Goal: Task Accomplishment & Management: Use online tool/utility

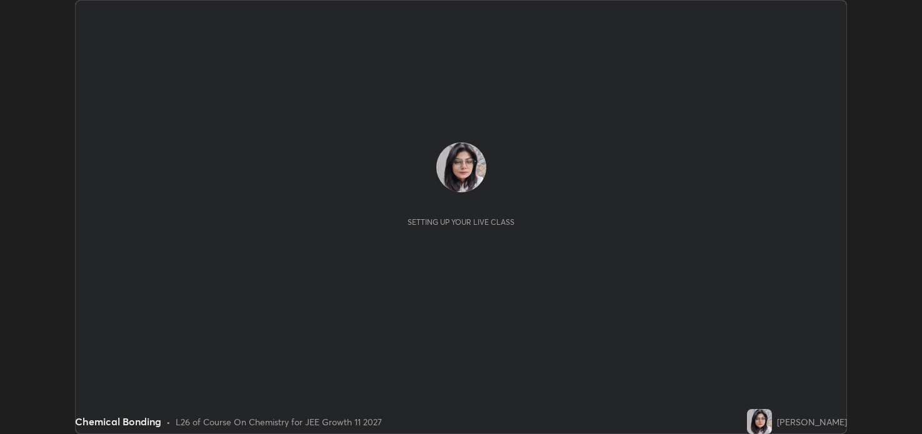
scroll to position [434, 921]
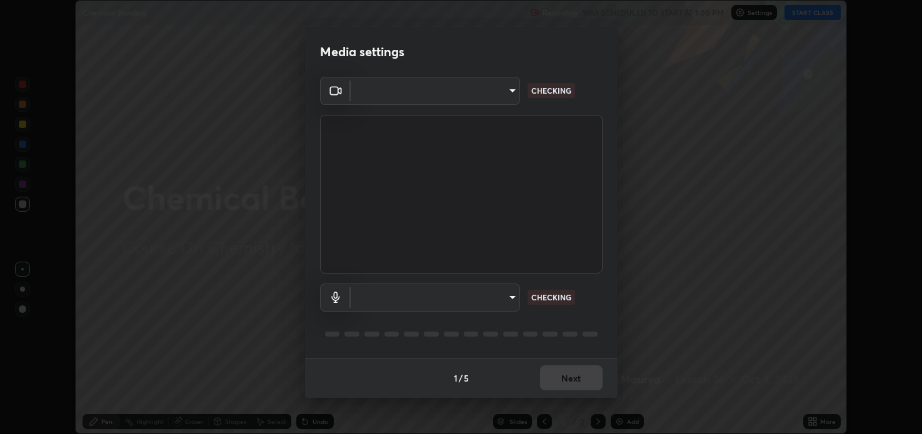
type input "2c59b190f107927fcb55c6cdfe149e37458de3dbae8a46ba74a2f9008a67dca9"
type input "communications"
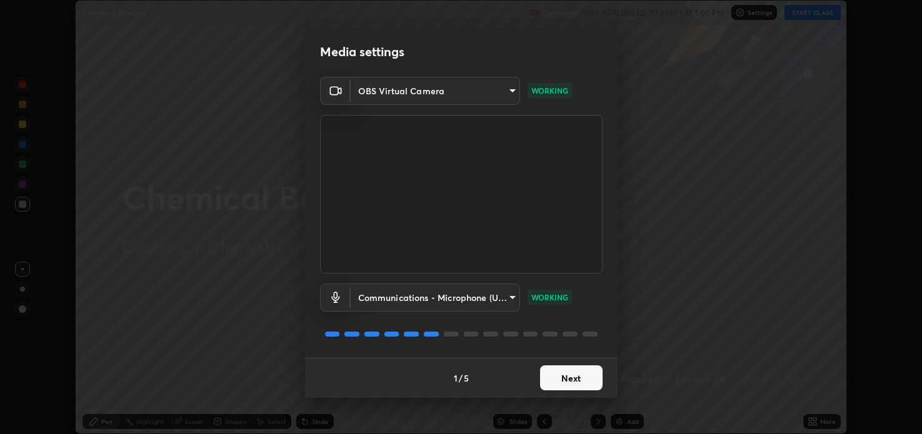
click at [570, 379] on button "Next" at bounding box center [571, 378] width 63 height 25
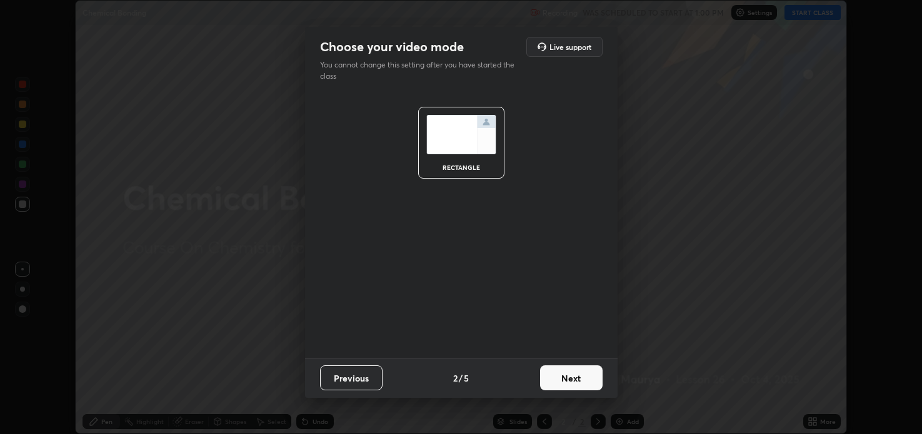
click at [567, 379] on button "Next" at bounding box center [571, 378] width 63 height 25
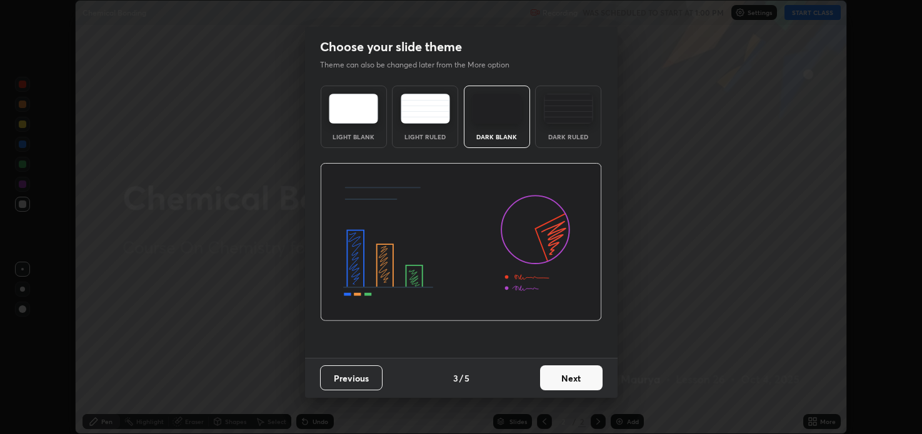
click at [573, 376] on button "Next" at bounding box center [571, 378] width 63 height 25
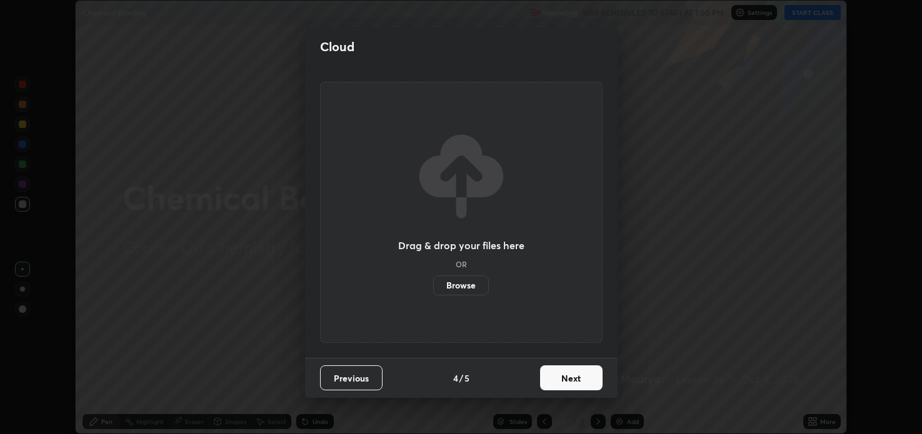
click at [571, 379] on button "Next" at bounding box center [571, 378] width 63 height 25
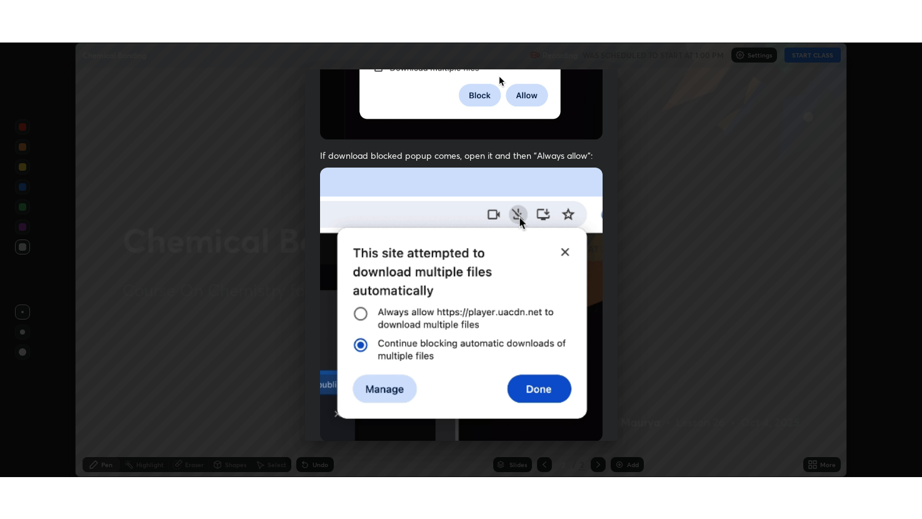
scroll to position [253, 0]
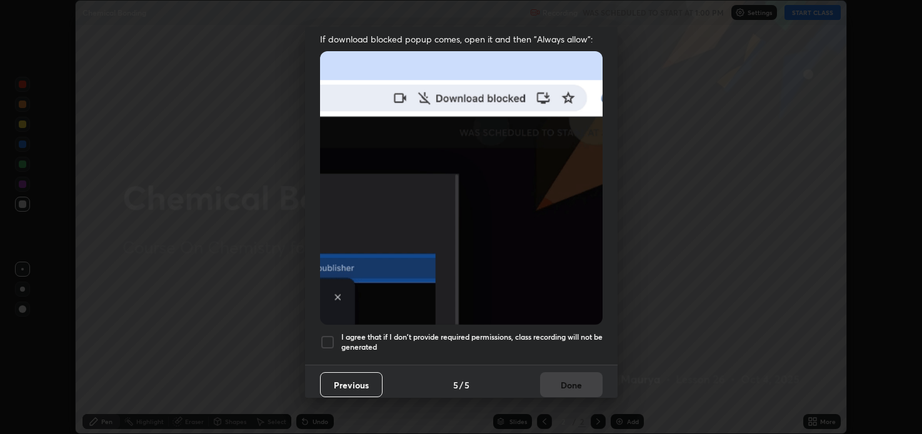
click at [328, 336] on div at bounding box center [327, 342] width 15 height 15
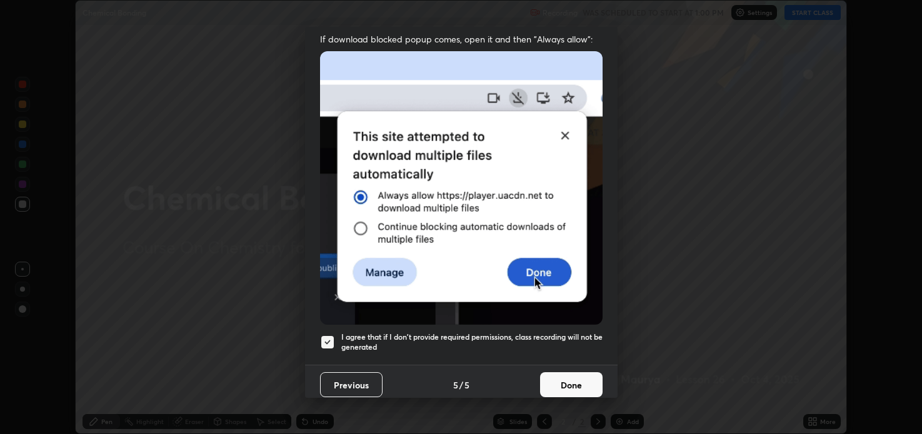
click at [574, 381] on button "Done" at bounding box center [571, 385] width 63 height 25
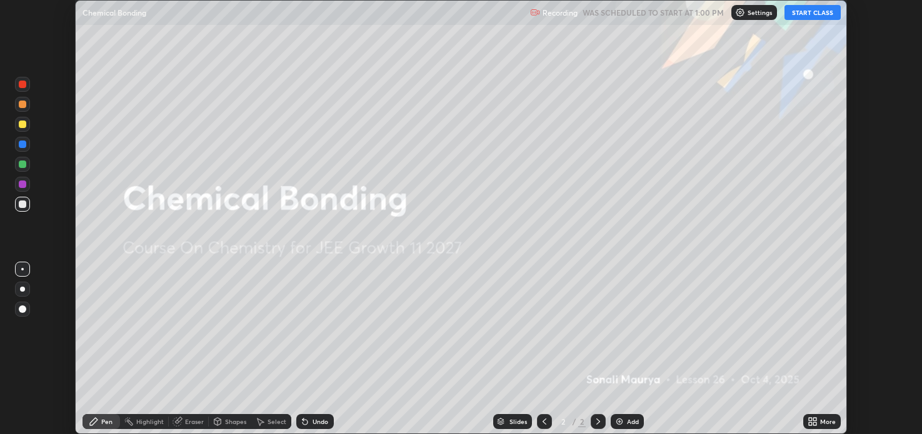
click at [804, 10] on button "START CLASS" at bounding box center [812, 12] width 56 height 15
click at [827, 419] on div "More" at bounding box center [828, 422] width 16 height 6
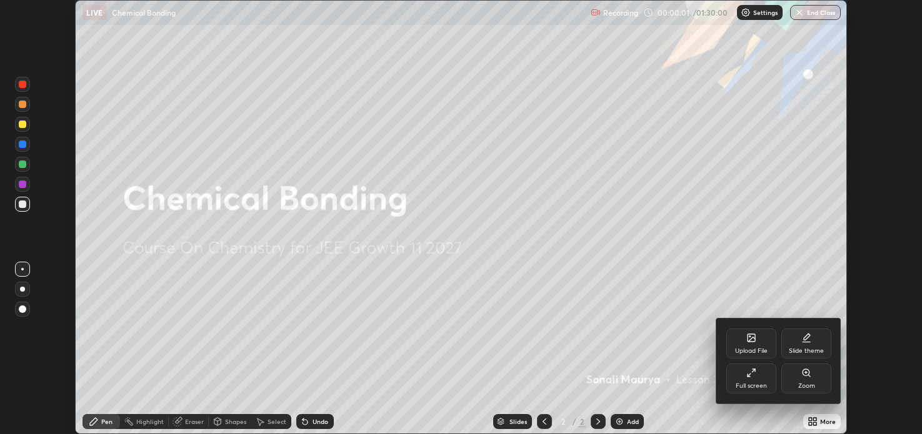
click at [751, 379] on div "Full screen" at bounding box center [751, 379] width 50 height 30
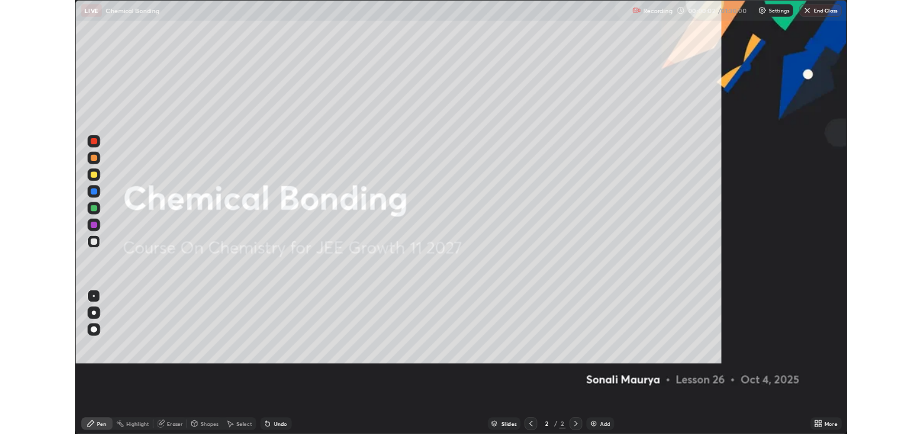
scroll to position [519, 922]
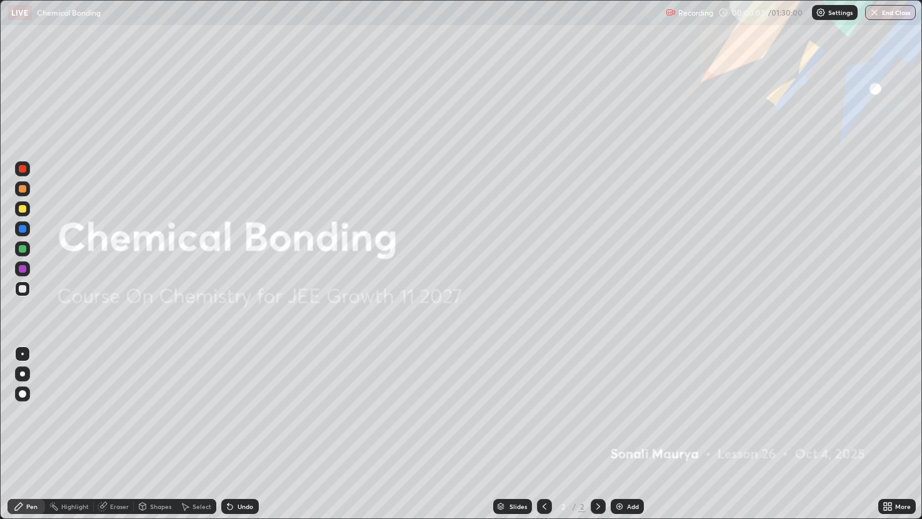
click at [631, 434] on div "Add" at bounding box center [633, 506] width 12 height 6
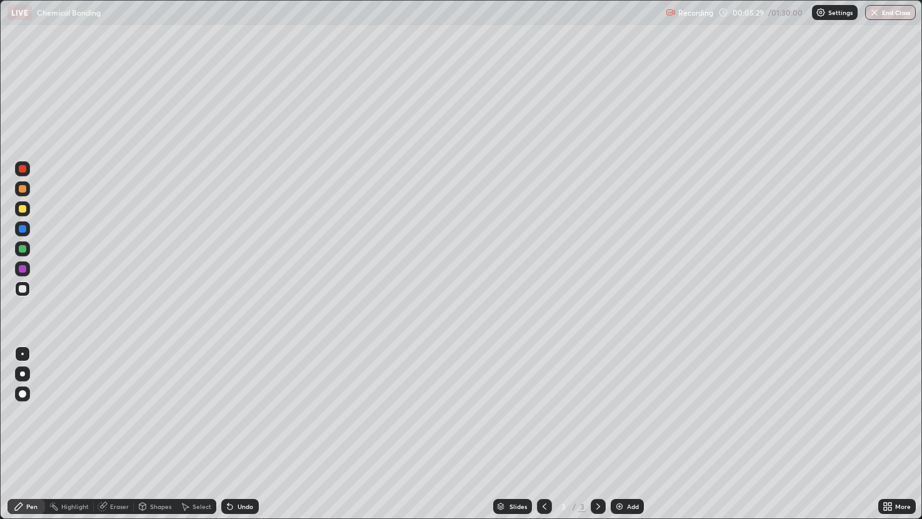
click at [125, 434] on div "Eraser" at bounding box center [119, 506] width 19 height 6
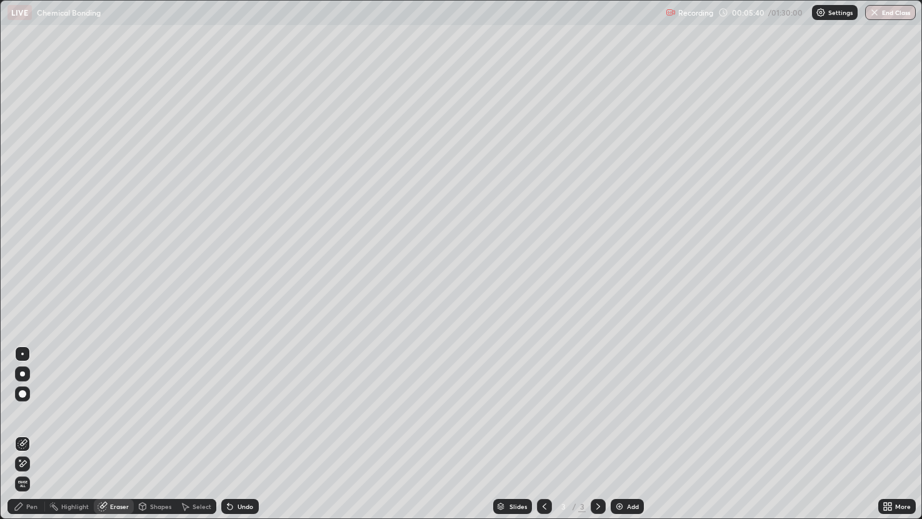
click at [29, 434] on div "Pen" at bounding box center [27, 506] width 38 height 15
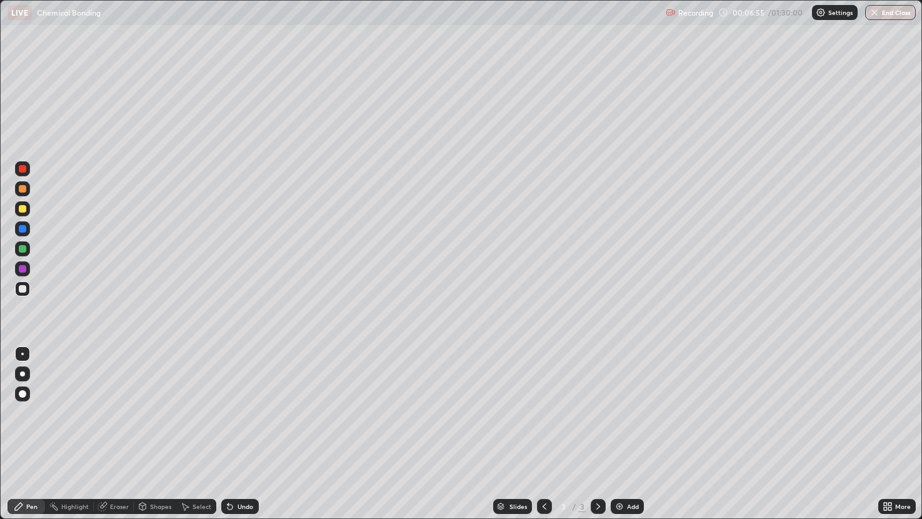
click at [114, 434] on div "Eraser" at bounding box center [119, 506] width 19 height 6
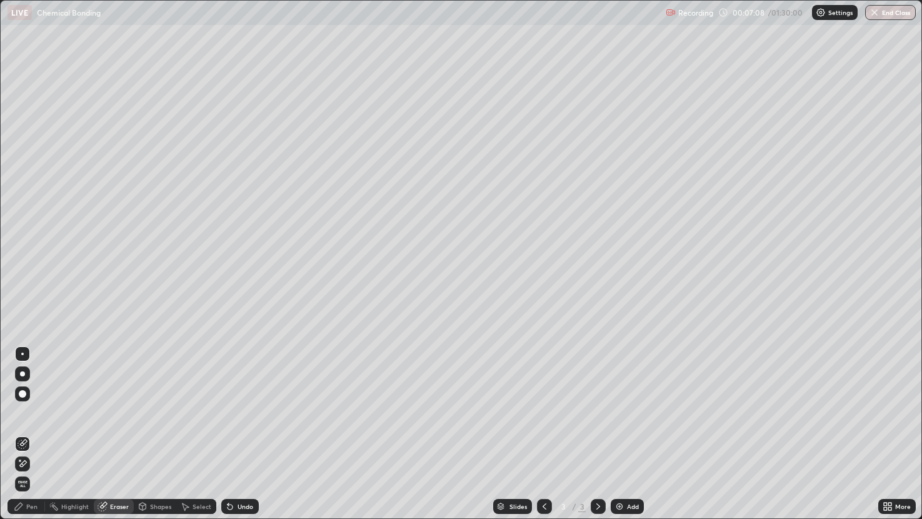
click at [31, 434] on div "Pen" at bounding box center [31, 506] width 11 height 6
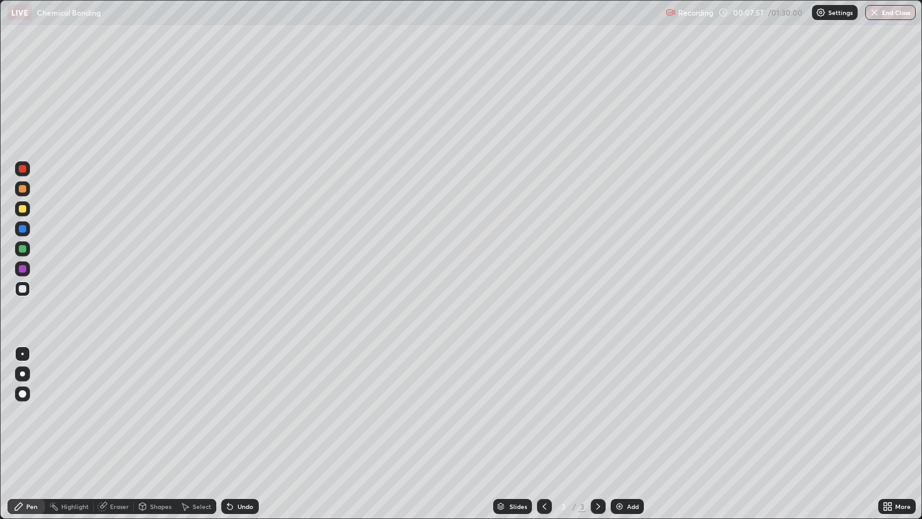
click at [126, 434] on div "Eraser" at bounding box center [119, 506] width 19 height 6
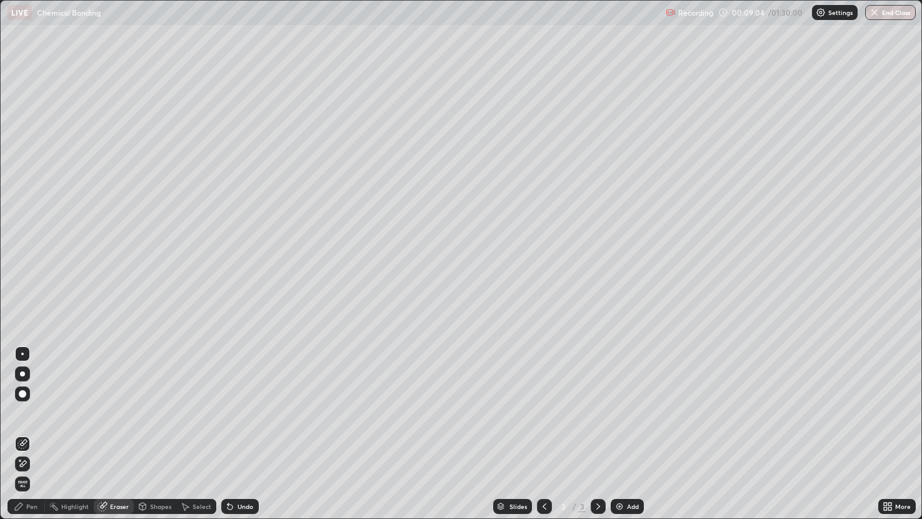
click at [35, 434] on div "Pen" at bounding box center [31, 506] width 11 height 6
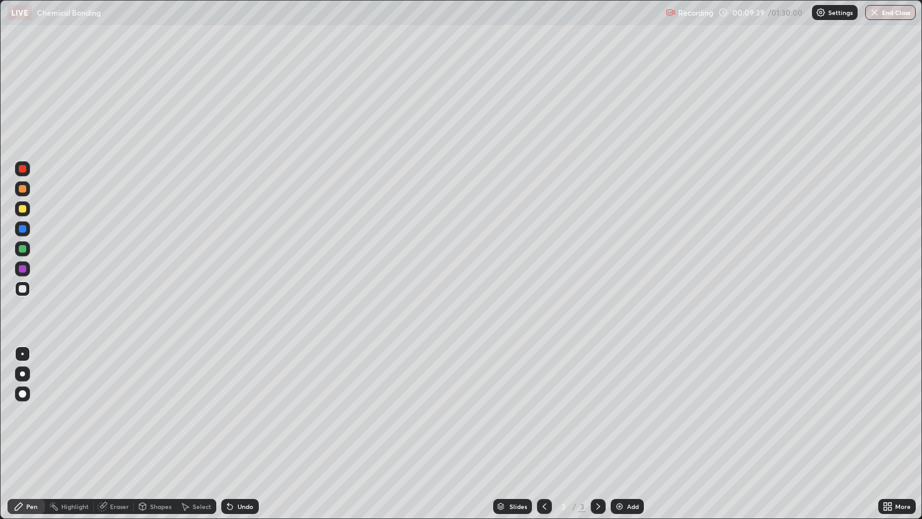
click at [624, 434] on div "Add" at bounding box center [627, 506] width 33 height 15
click at [116, 434] on div "Eraser" at bounding box center [119, 506] width 19 height 6
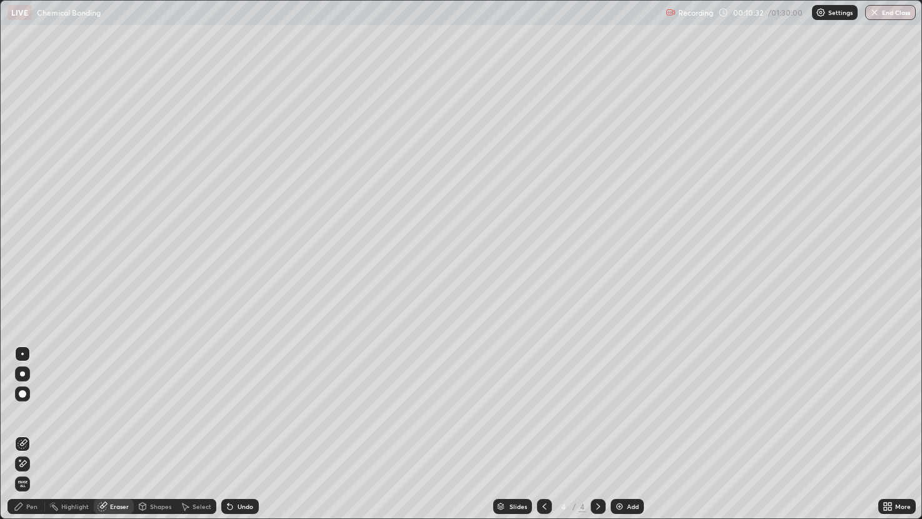
click at [29, 434] on div "Pen" at bounding box center [27, 506] width 38 height 15
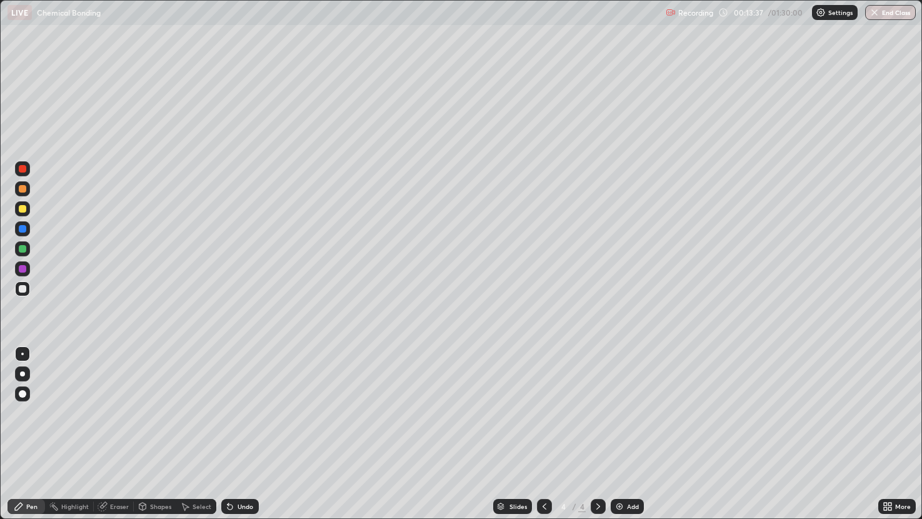
click at [127, 434] on div "Eraser" at bounding box center [119, 506] width 19 height 6
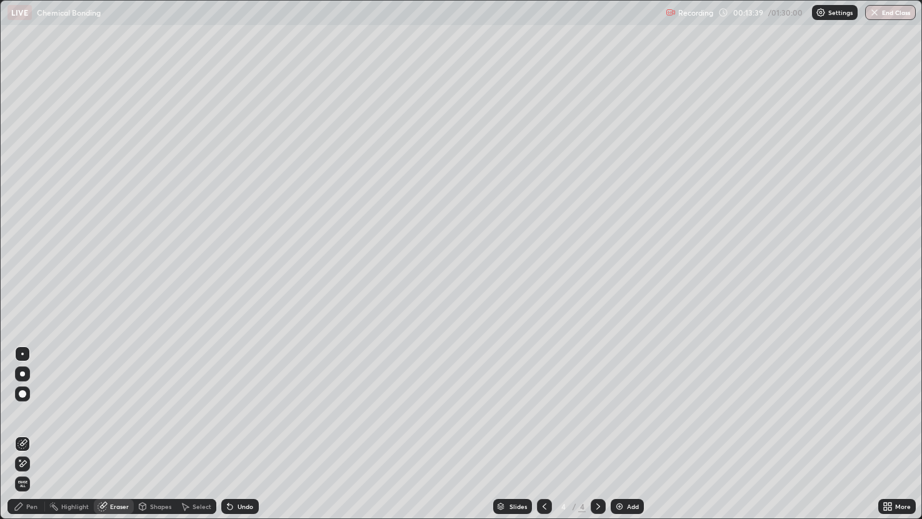
click at [31, 434] on div "Pen" at bounding box center [31, 506] width 11 height 6
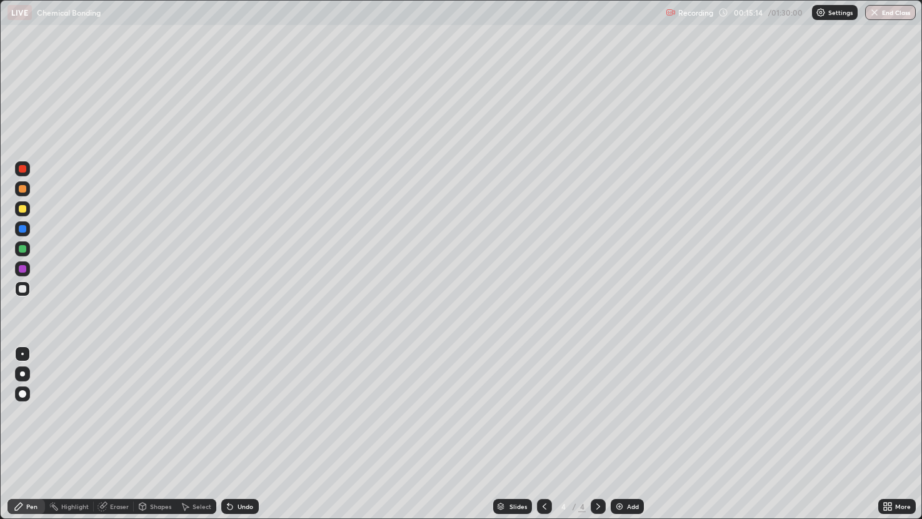
click at [156, 434] on div "Shapes" at bounding box center [160, 506] width 21 height 6
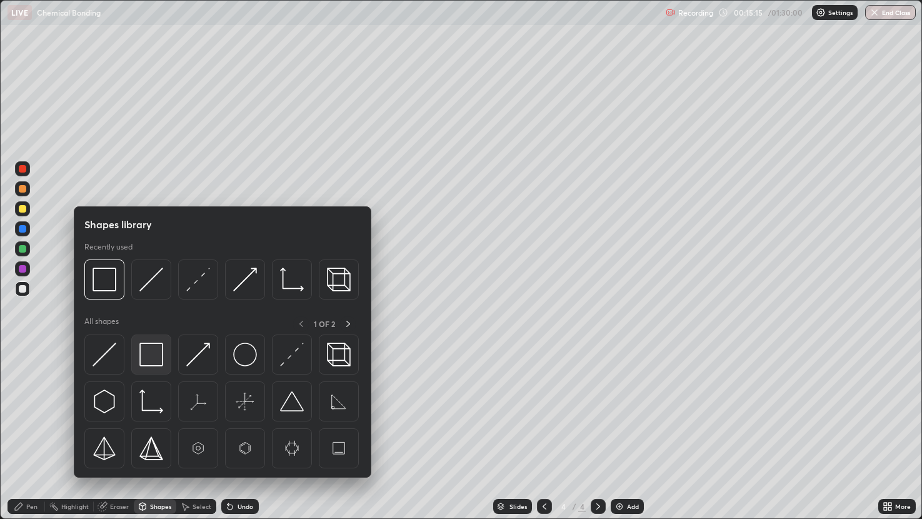
click at [158, 358] on img at bounding box center [151, 355] width 24 height 24
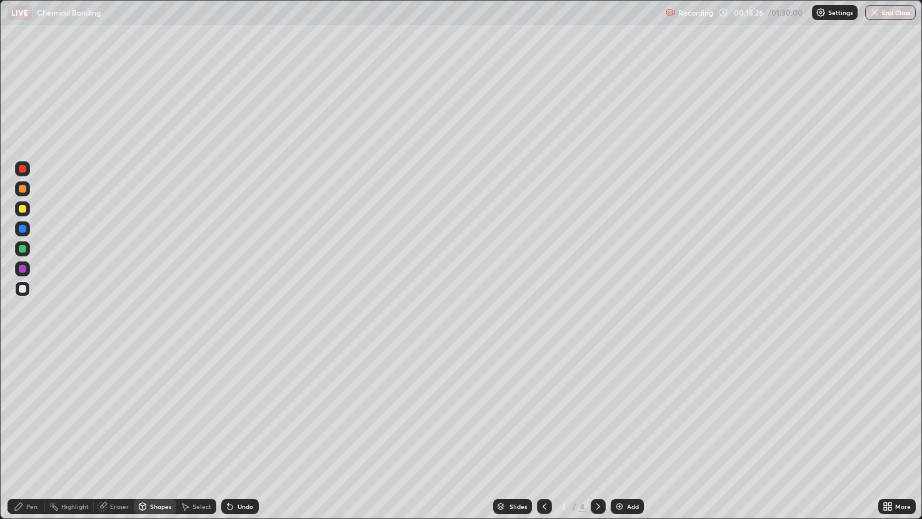
click at [24, 269] on div at bounding box center [23, 269] width 8 height 8
click at [238, 434] on div "Undo" at bounding box center [240, 506] width 38 height 15
click at [38, 434] on div "Pen" at bounding box center [27, 506] width 38 height 15
click at [628, 434] on div "Add" at bounding box center [633, 506] width 12 height 6
click at [111, 434] on div "Eraser" at bounding box center [119, 506] width 19 height 6
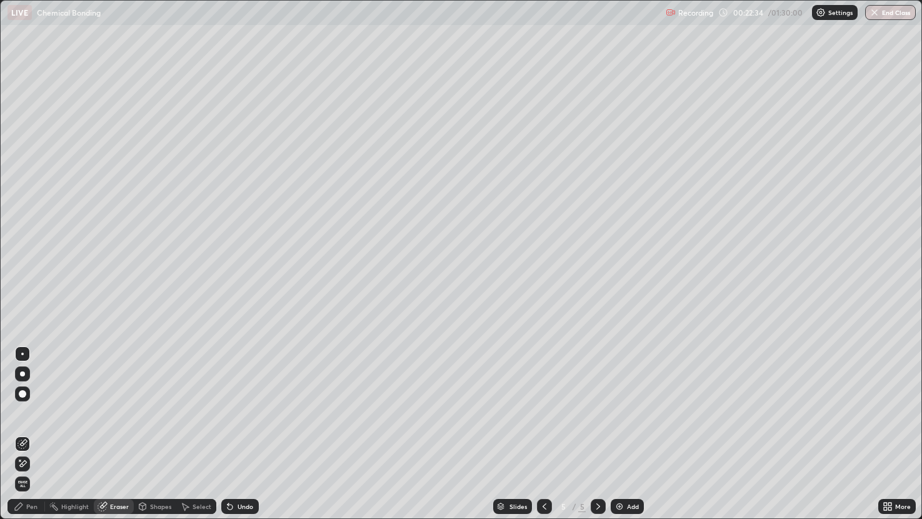
click at [153, 434] on div "Shapes" at bounding box center [155, 506] width 43 height 15
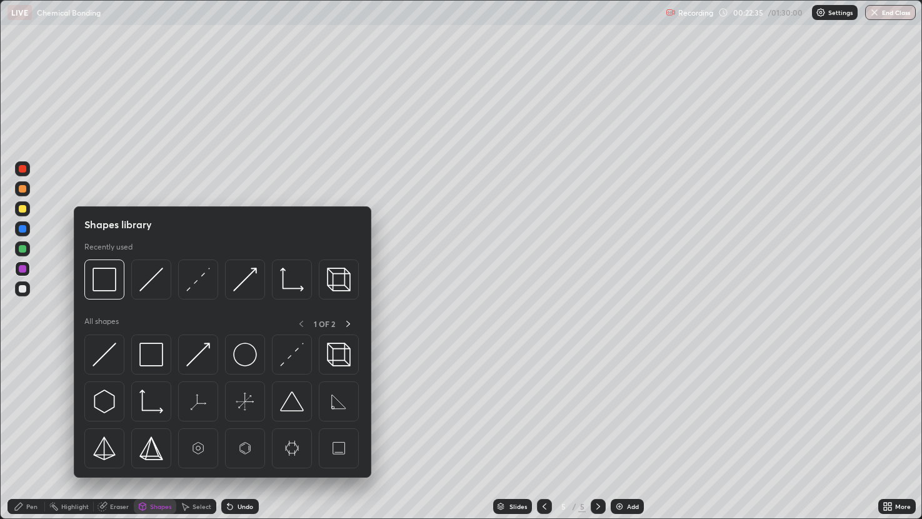
click at [111, 355] on img at bounding box center [105, 355] width 24 height 24
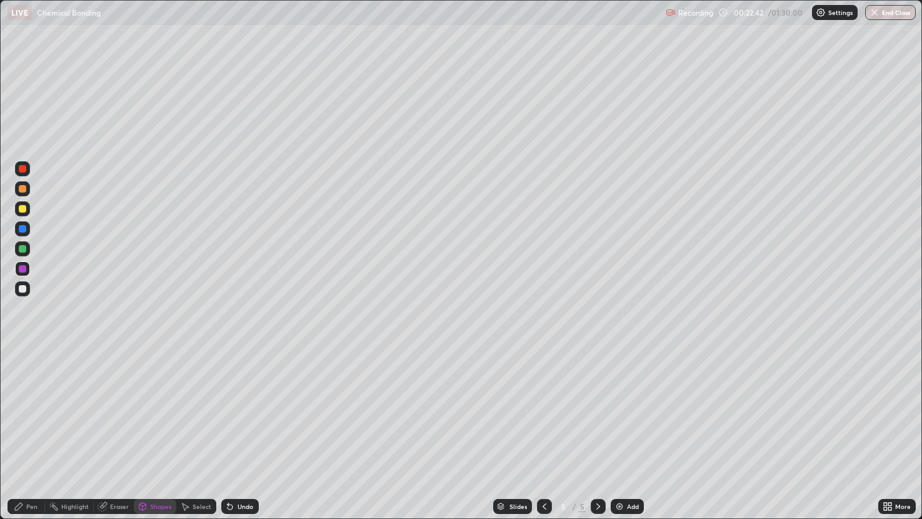
click at [155, 434] on div "Shapes" at bounding box center [160, 506] width 21 height 6
click at [29, 434] on div "Pen" at bounding box center [31, 506] width 11 height 6
click at [232, 434] on icon at bounding box center [230, 506] width 10 height 10
click at [146, 434] on icon at bounding box center [143, 506] width 10 height 10
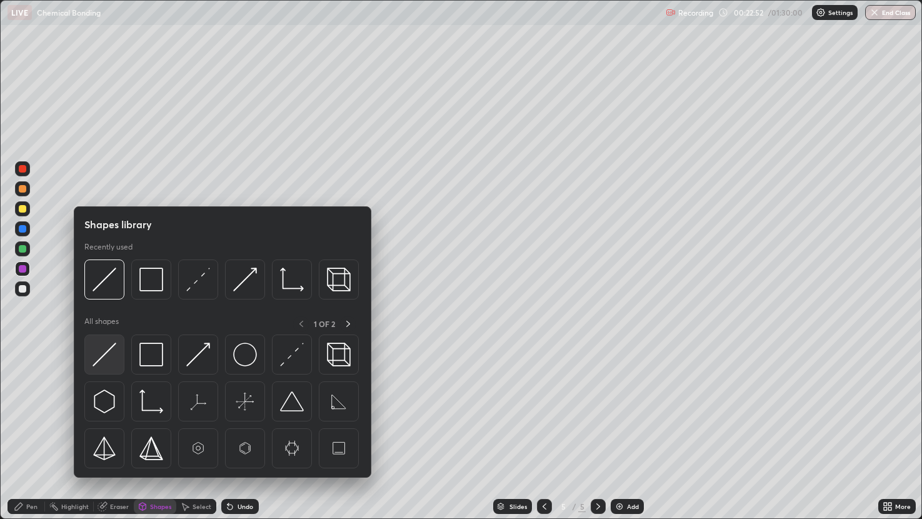
click at [111, 356] on img at bounding box center [105, 355] width 24 height 24
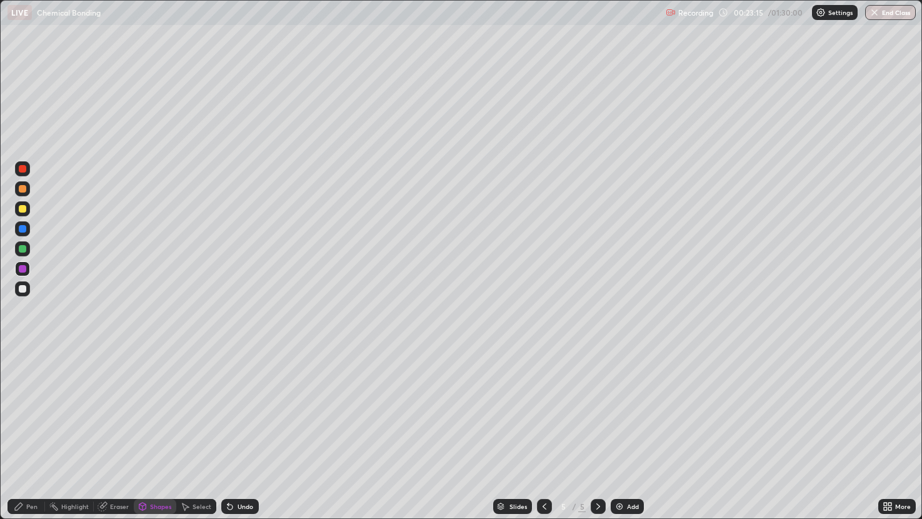
click at [247, 434] on div "Undo" at bounding box center [240, 506] width 38 height 15
click at [30, 434] on div "Pen" at bounding box center [27, 506] width 38 height 15
click at [114, 434] on div "Eraser" at bounding box center [119, 506] width 19 height 6
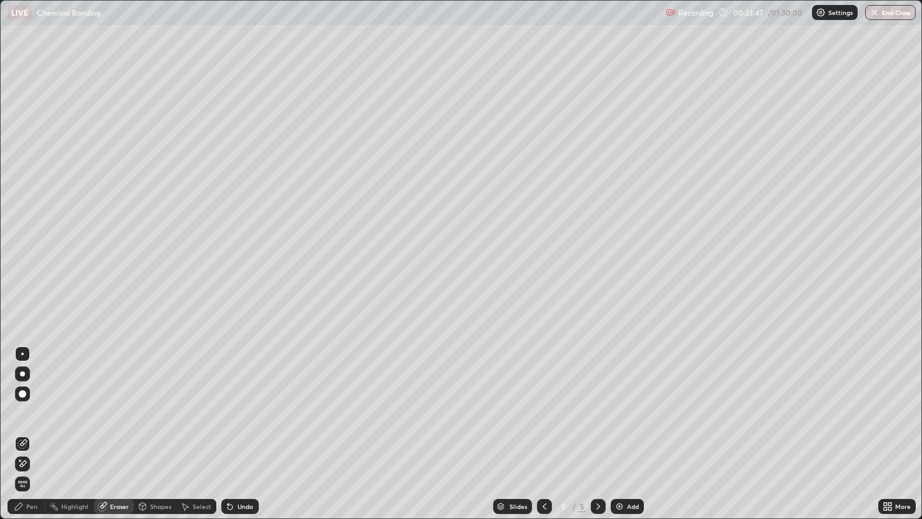
click at [155, 434] on div "Shapes" at bounding box center [160, 506] width 21 height 6
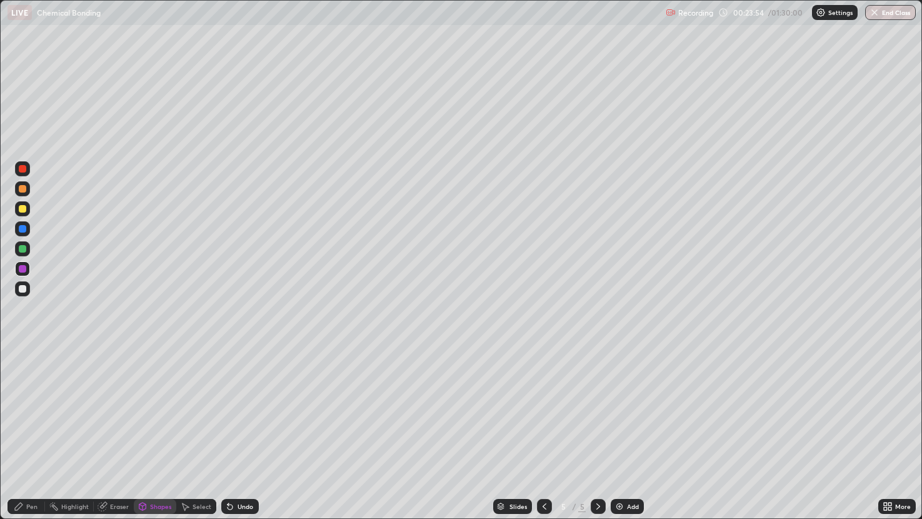
click at [36, 434] on div "Pen" at bounding box center [27, 506] width 38 height 15
click at [26, 289] on div at bounding box center [23, 289] width 8 height 8
click at [24, 208] on div at bounding box center [23, 209] width 8 height 8
click at [21, 289] on div at bounding box center [23, 289] width 8 height 8
click at [23, 208] on div at bounding box center [23, 209] width 8 height 8
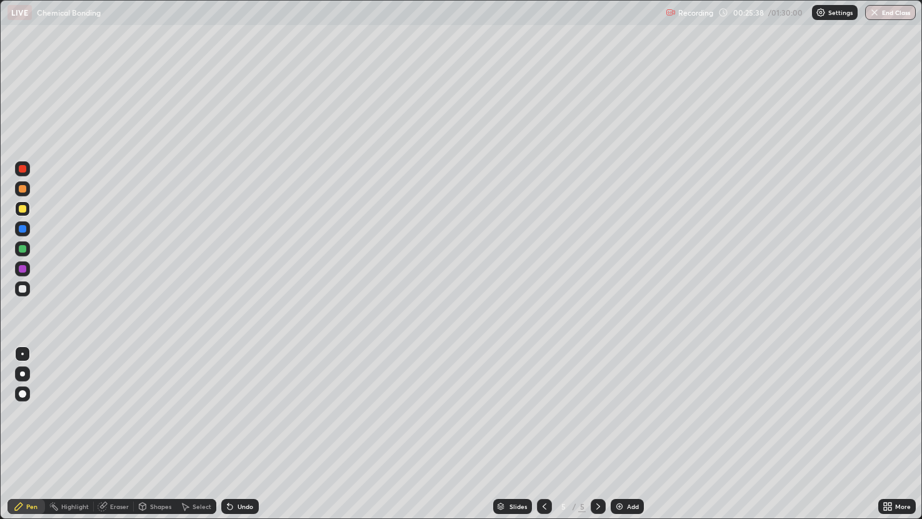
click at [151, 434] on div "Shapes" at bounding box center [160, 506] width 21 height 6
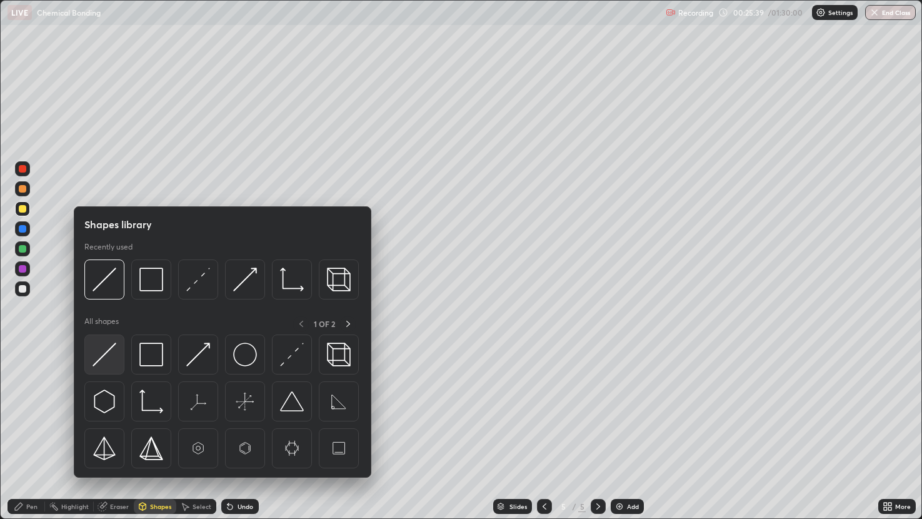
click at [110, 363] on img at bounding box center [105, 355] width 24 height 24
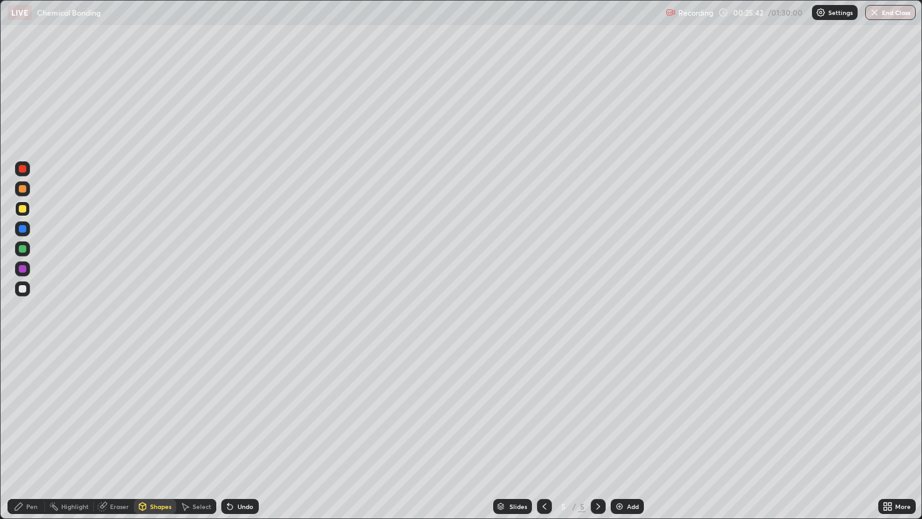
click at [19, 291] on div at bounding box center [22, 288] width 15 height 15
click at [238, 434] on div "Undo" at bounding box center [246, 506] width 16 height 6
click at [23, 228] on div at bounding box center [23, 229] width 8 height 8
click at [238, 434] on div "Undo" at bounding box center [246, 506] width 16 height 6
click at [24, 434] on div "Pen" at bounding box center [27, 506] width 38 height 15
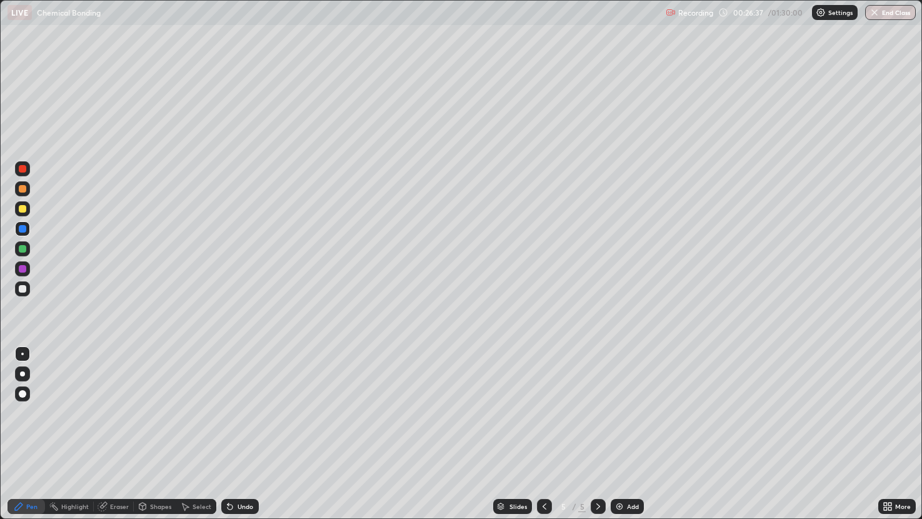
click at [158, 434] on div "Shapes" at bounding box center [160, 506] width 21 height 6
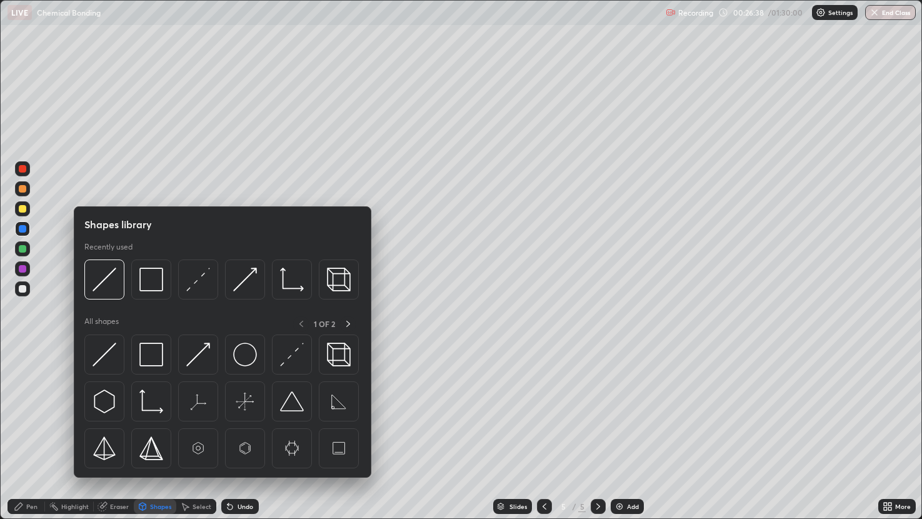
click at [23, 288] on div at bounding box center [23, 289] width 8 height 8
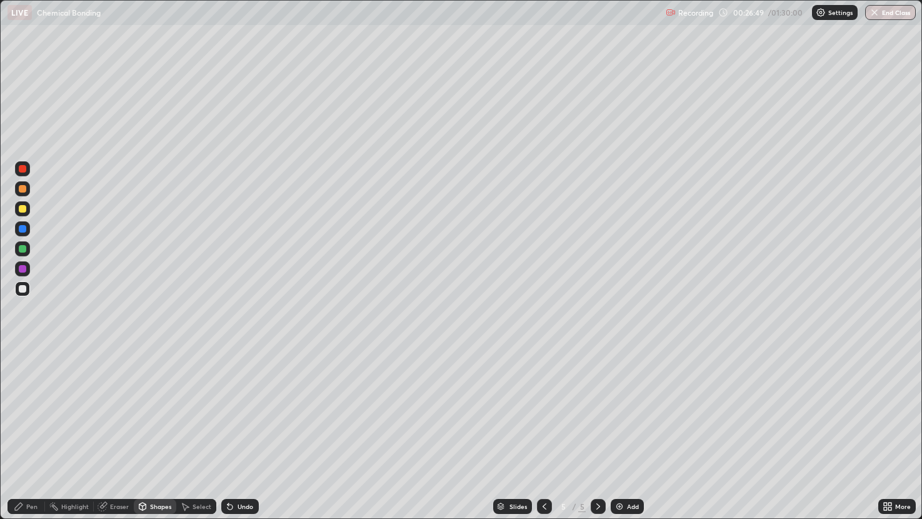
click at [21, 211] on div at bounding box center [23, 209] width 8 height 8
click at [246, 434] on div "Undo" at bounding box center [246, 506] width 16 height 6
click at [28, 434] on div "Pen" at bounding box center [27, 506] width 38 height 15
click at [23, 288] on div at bounding box center [23, 289] width 8 height 8
click at [156, 434] on div "Shapes" at bounding box center [160, 506] width 21 height 6
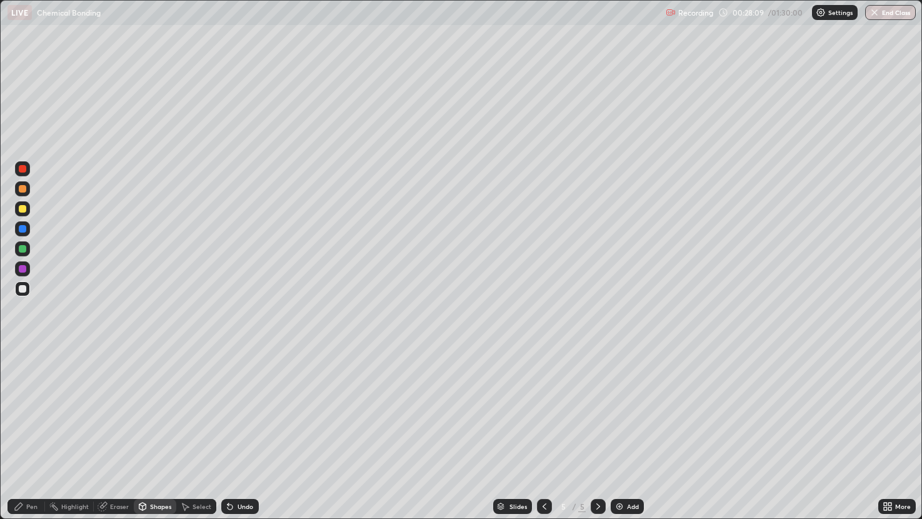
click at [25, 246] on div at bounding box center [23, 249] width 8 height 8
click at [29, 434] on div "Pen" at bounding box center [31, 506] width 11 height 6
click at [154, 434] on div "Shapes" at bounding box center [155, 506] width 43 height 15
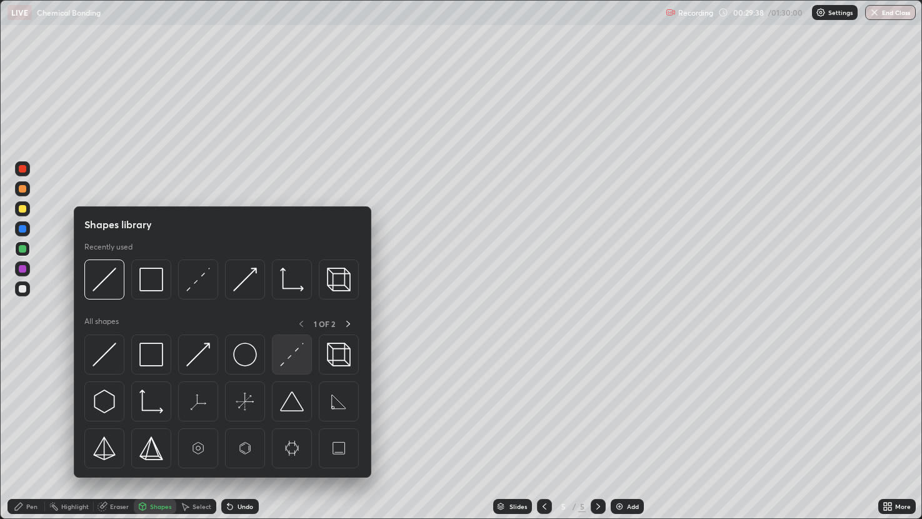
click at [294, 353] on img at bounding box center [292, 355] width 24 height 24
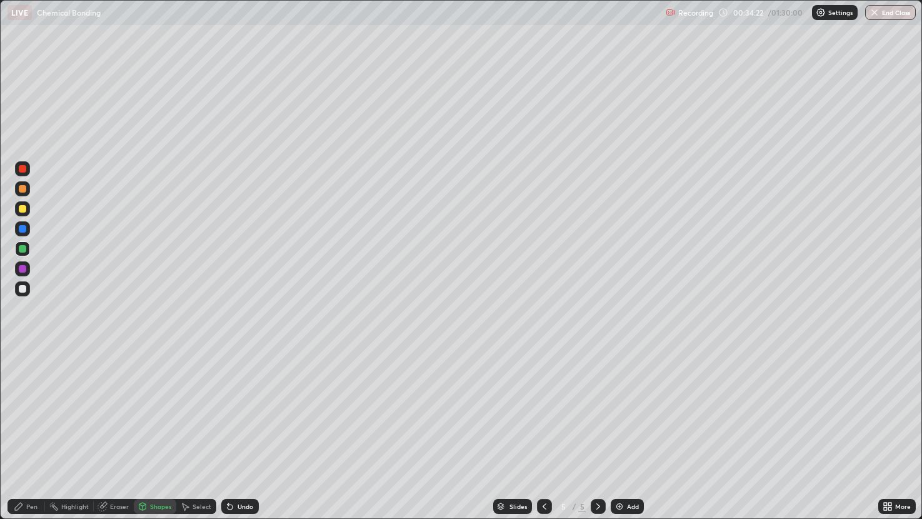
click at [23, 168] on div at bounding box center [23, 169] width 8 height 8
click at [39, 434] on div "Pen" at bounding box center [27, 506] width 38 height 15
click at [228, 434] on icon at bounding box center [228, 503] width 1 height 1
click at [239, 434] on div "Undo" at bounding box center [246, 506] width 16 height 6
click at [631, 434] on div "Add" at bounding box center [633, 506] width 12 height 6
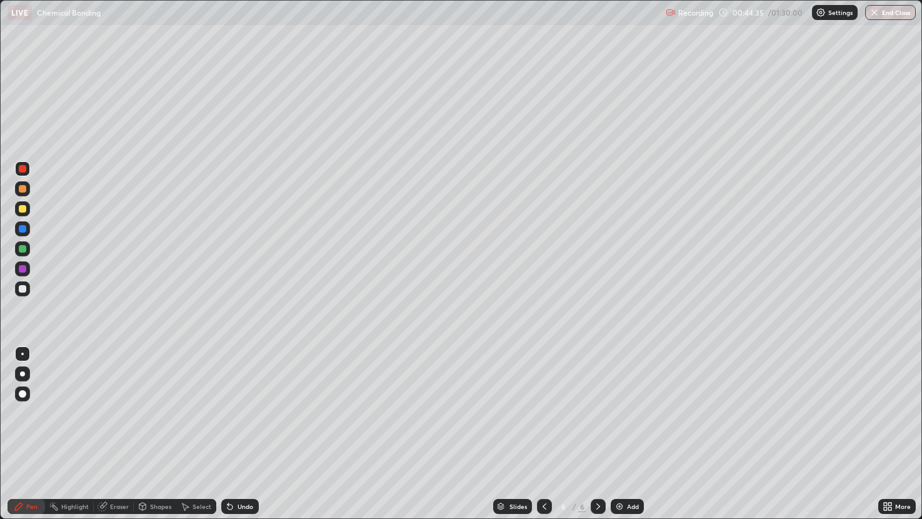
click at [117, 434] on div "Eraser" at bounding box center [114, 506] width 40 height 15
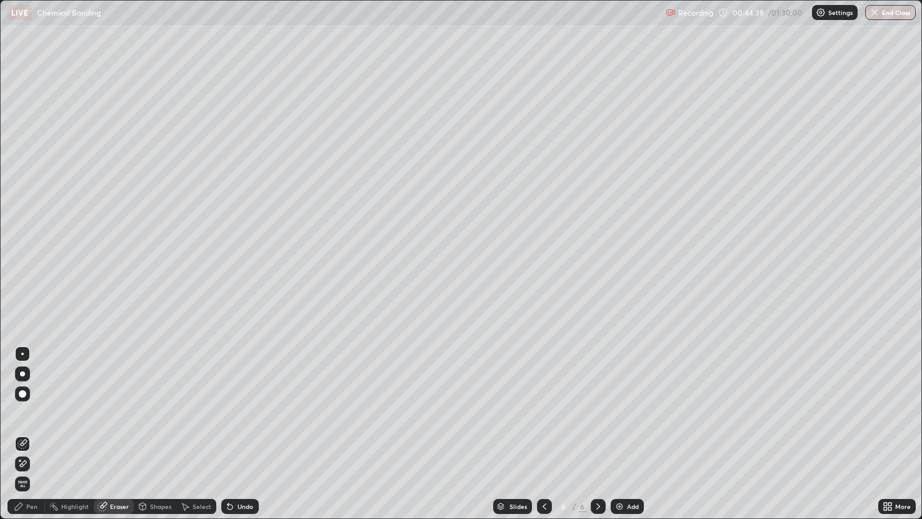
click at [34, 434] on div "Pen" at bounding box center [31, 506] width 11 height 6
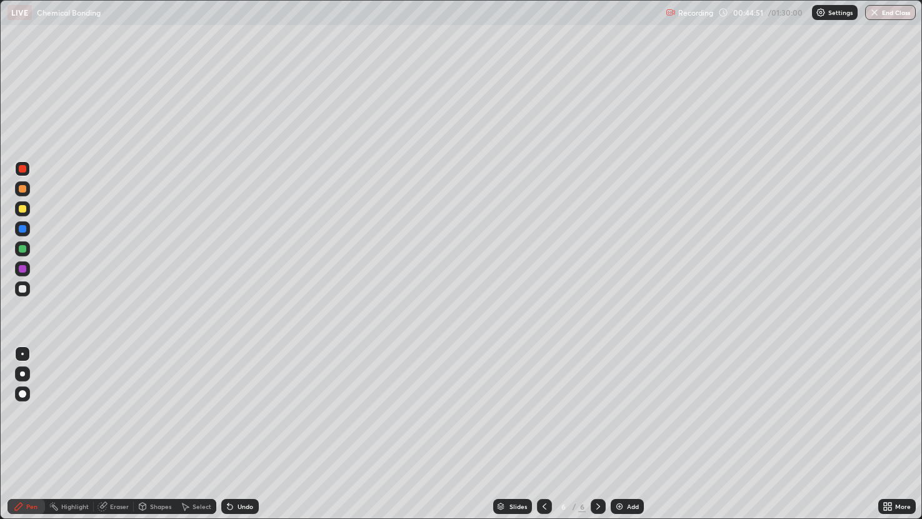
click at [120, 434] on div "Eraser" at bounding box center [119, 506] width 19 height 6
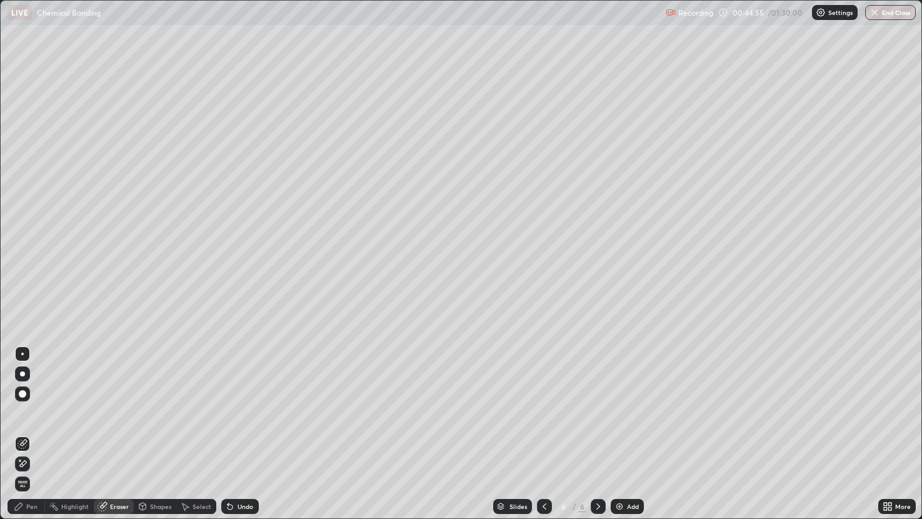
click at [34, 434] on div "Pen" at bounding box center [31, 506] width 11 height 6
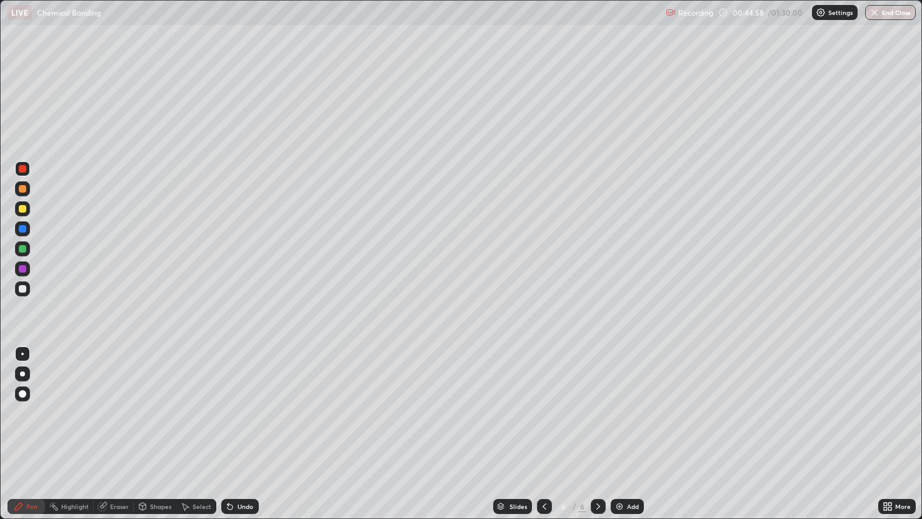
click at [25, 288] on div at bounding box center [23, 289] width 8 height 8
click at [246, 434] on div "Undo" at bounding box center [246, 506] width 16 height 6
click at [21, 212] on div at bounding box center [23, 209] width 8 height 8
click at [253, 434] on div "Undo" at bounding box center [240, 506] width 38 height 15
click at [23, 234] on div at bounding box center [22, 228] width 15 height 15
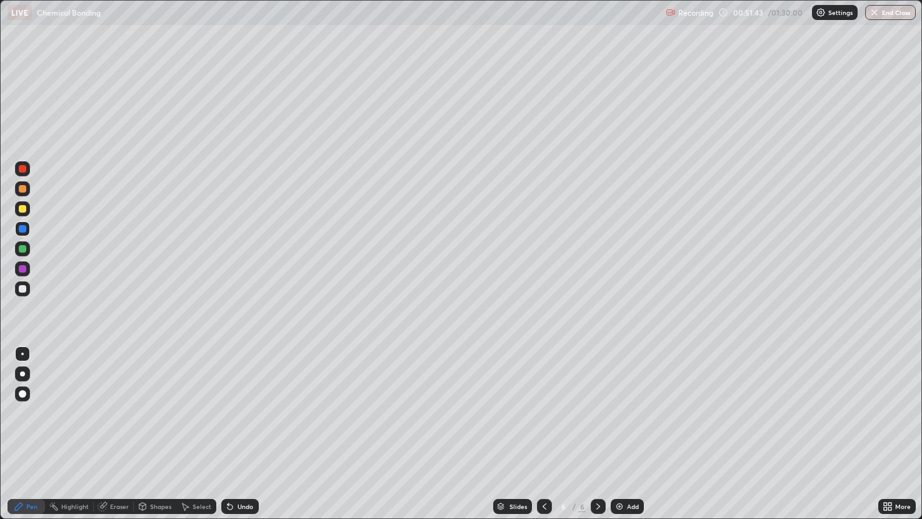
click at [617, 434] on div "Add" at bounding box center [627, 506] width 33 height 15
click at [28, 209] on div at bounding box center [22, 208] width 15 height 15
click at [623, 434] on img at bounding box center [619, 506] width 10 height 10
click at [26, 230] on div at bounding box center [22, 228] width 15 height 15
click at [632, 434] on div "Add" at bounding box center [627, 506] width 33 height 15
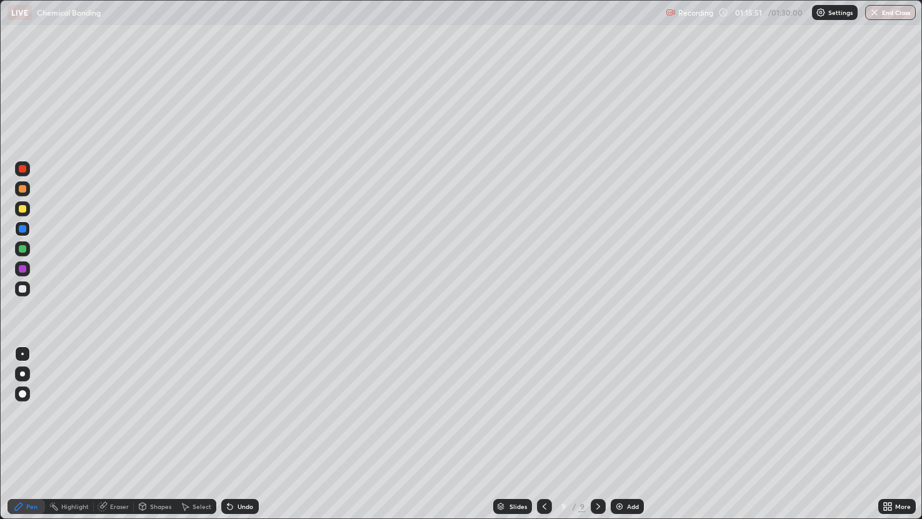
click at [627, 434] on div "Add" at bounding box center [633, 506] width 12 height 6
click at [618, 434] on div "Add" at bounding box center [627, 506] width 33 height 15
click at [245, 434] on div "Undo" at bounding box center [240, 506] width 38 height 15
click at [26, 271] on div at bounding box center [23, 269] width 8 height 8
click at [618, 434] on img at bounding box center [619, 506] width 10 height 10
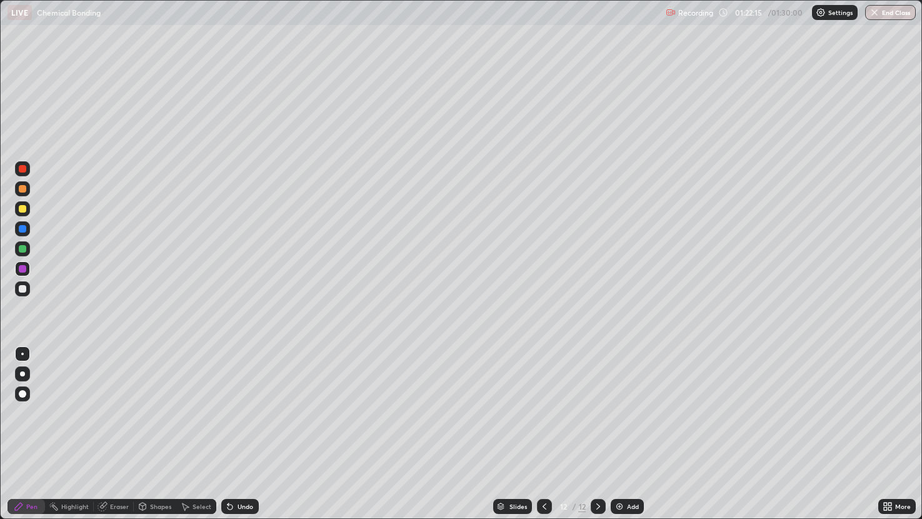
click at [21, 249] on div at bounding box center [23, 249] width 8 height 8
click at [883, 16] on button "End Class" at bounding box center [890, 12] width 51 height 15
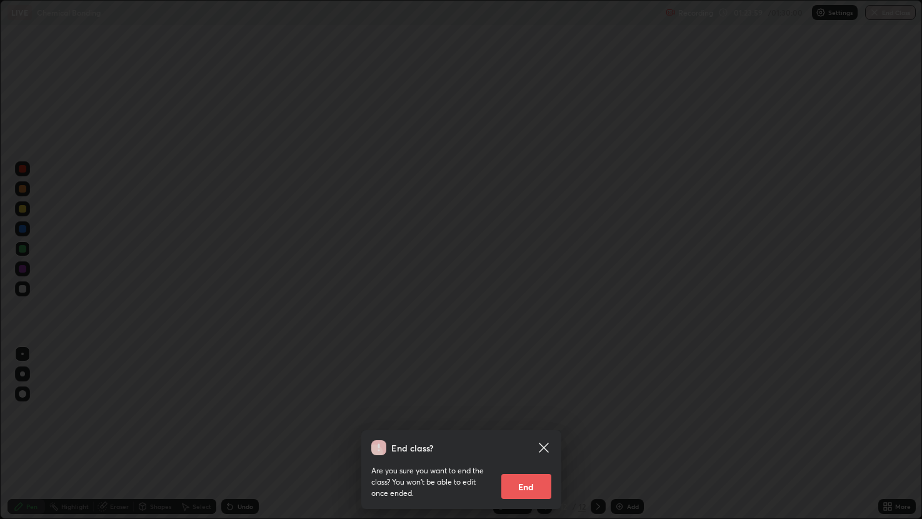
click at [529, 434] on button "End" at bounding box center [526, 486] width 50 height 25
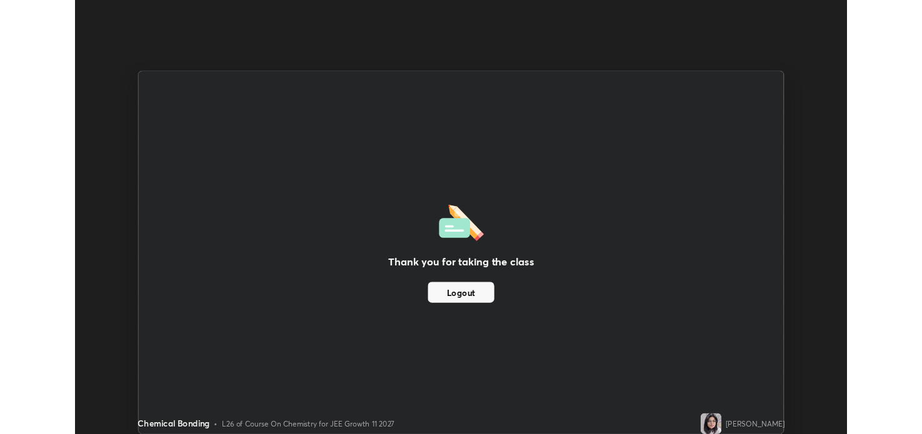
scroll to position [62066, 61578]
